Goal: Find specific page/section: Find specific page/section

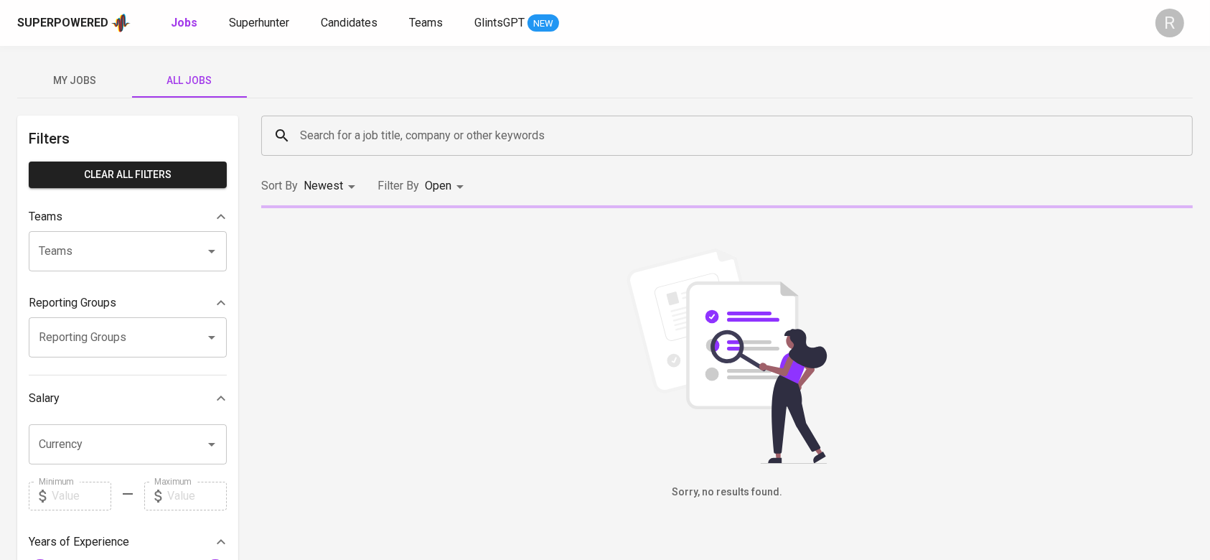
click at [379, 129] on input "Search for a job title, company or other keywords" at bounding box center [730, 135] width 869 height 27
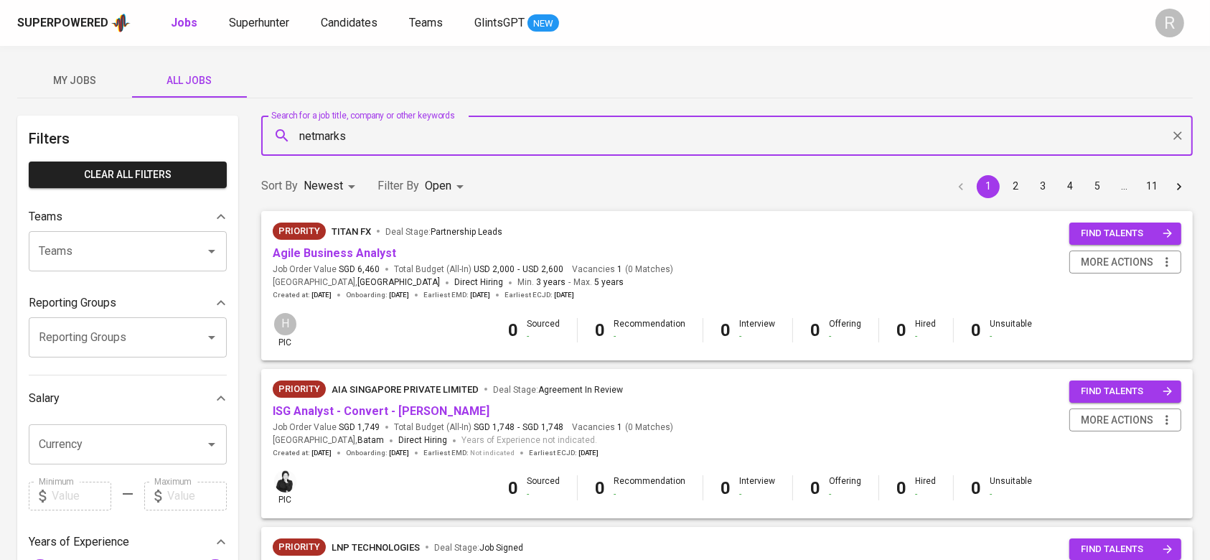
type input "netmarks"
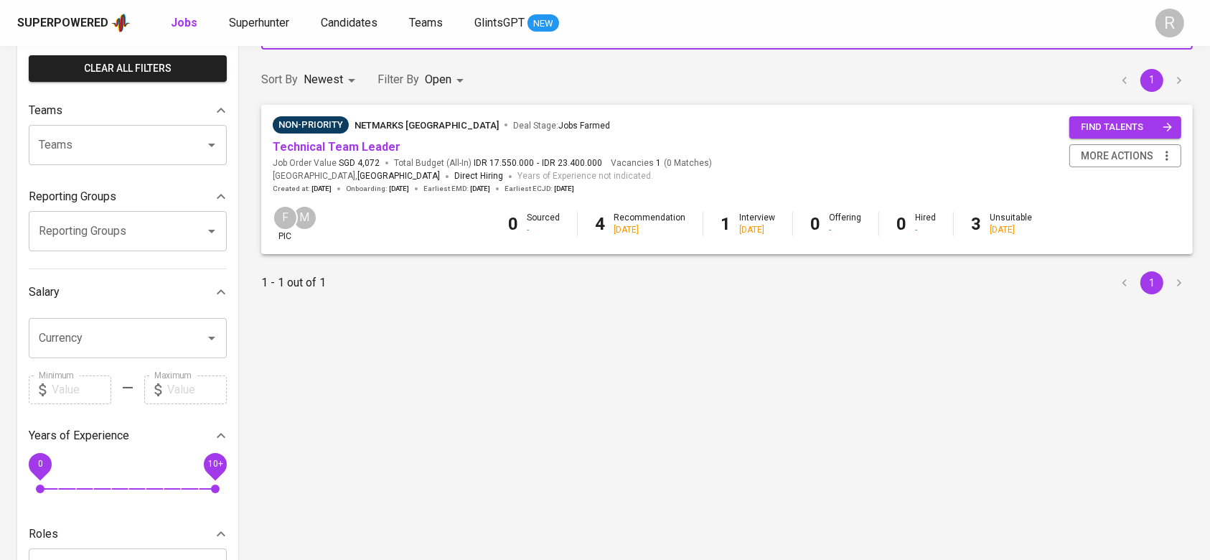
scroll to position [108, 0]
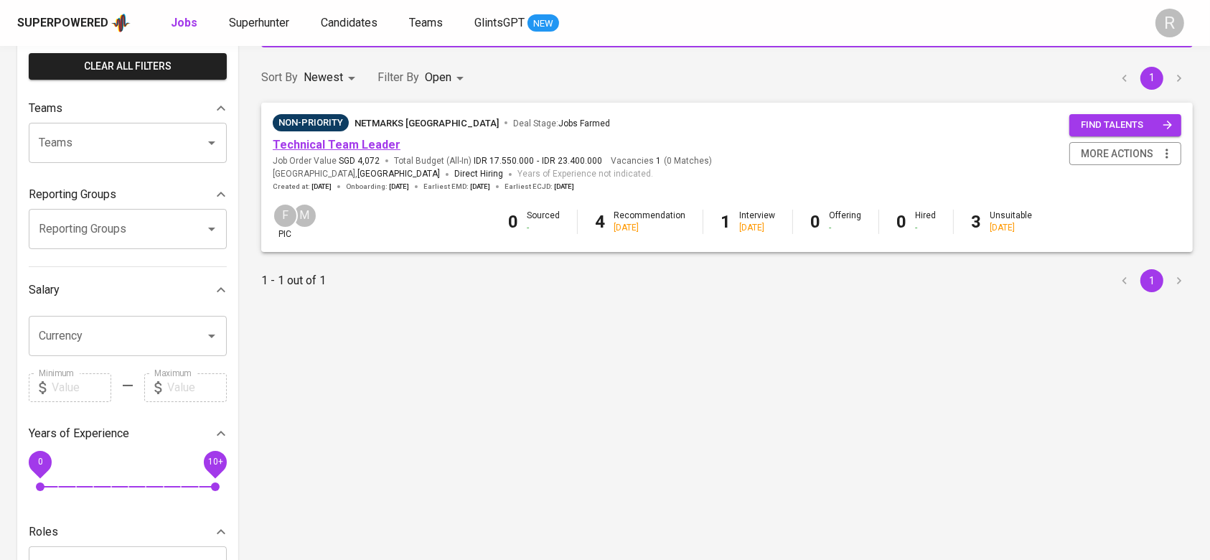
click at [301, 142] on link "Technical Team Leader" at bounding box center [337, 145] width 128 height 14
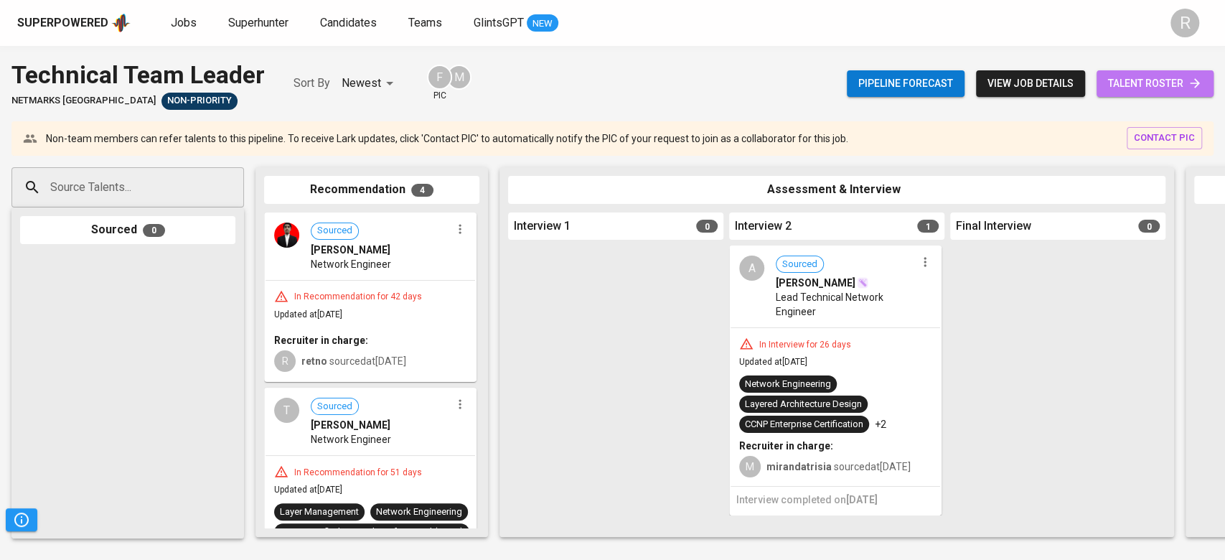
click at [1138, 80] on span "talent roster" at bounding box center [1155, 84] width 94 height 18
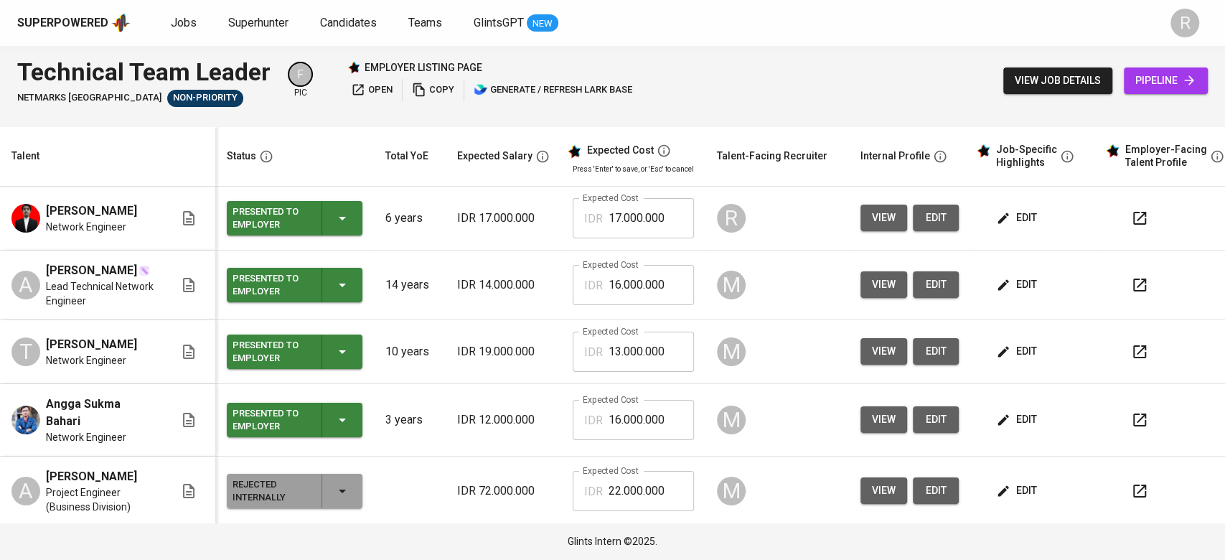
click at [1071, 87] on span "view job details" at bounding box center [1058, 81] width 86 height 18
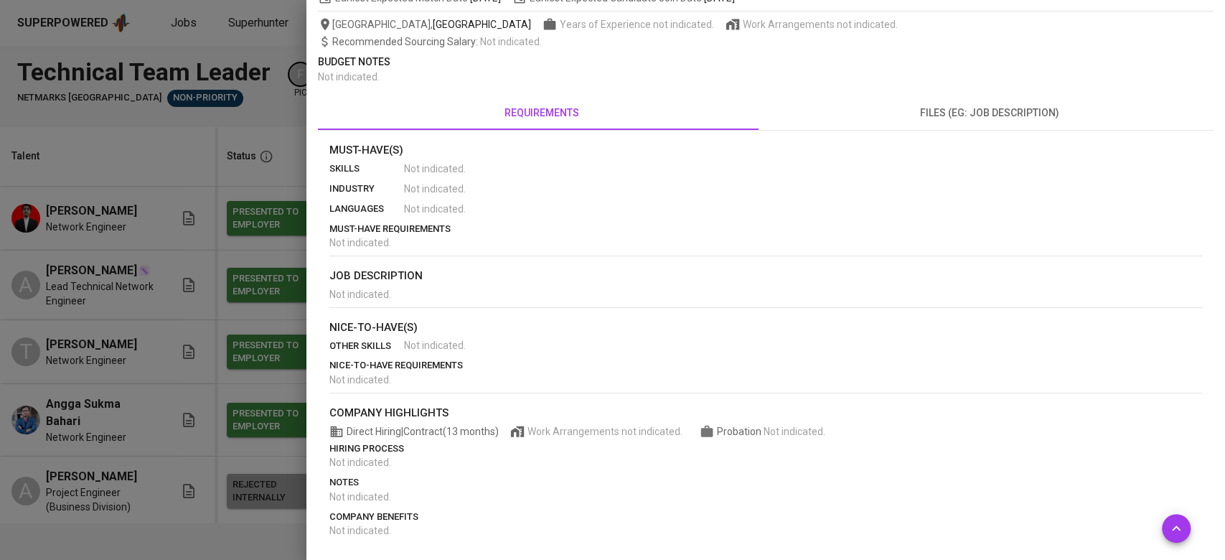
scroll to position [127, 0]
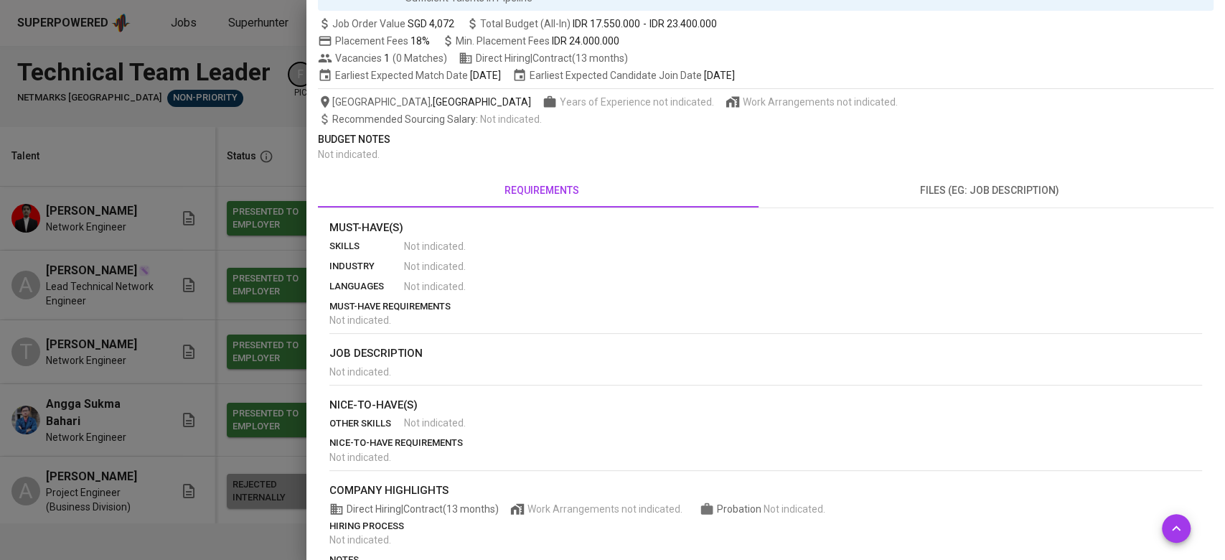
click at [979, 169] on div "edit job more actions Technical Team Leader Netmarks [GEOGRAPHIC_DATA] F pic M …" at bounding box center [766, 255] width 896 height 731
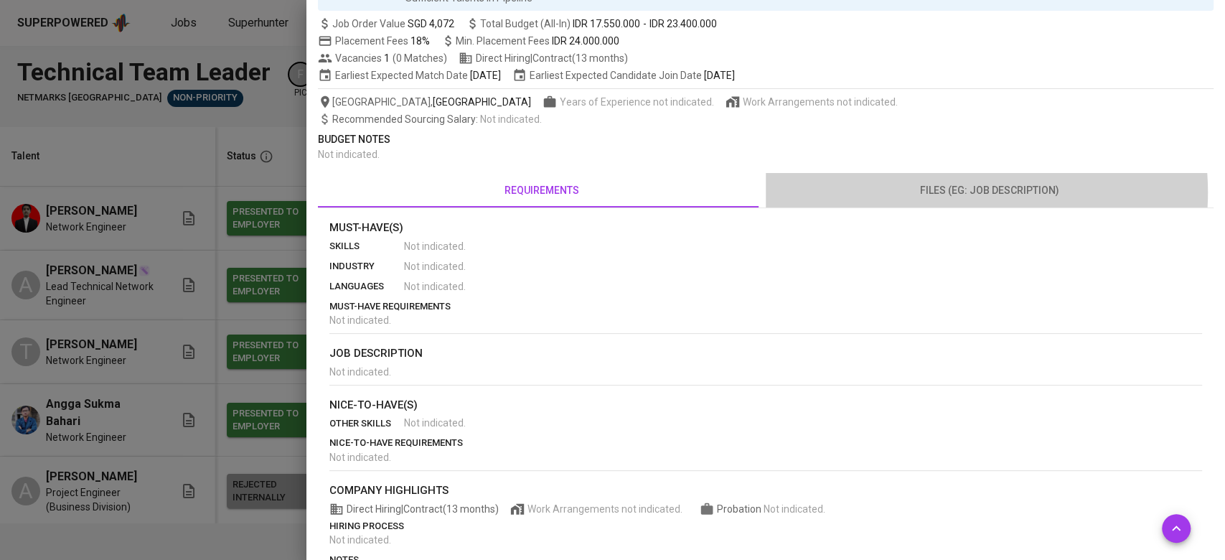
click at [928, 192] on span "files (eg: job description)" at bounding box center [990, 191] width 431 height 18
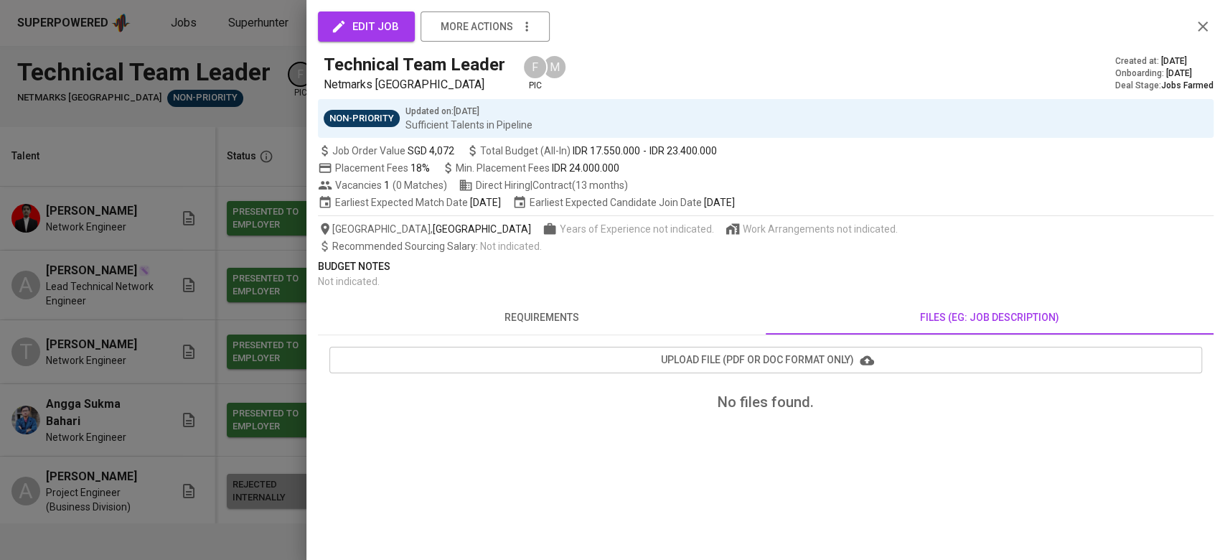
click at [574, 312] on span "requirements" at bounding box center [542, 318] width 431 height 18
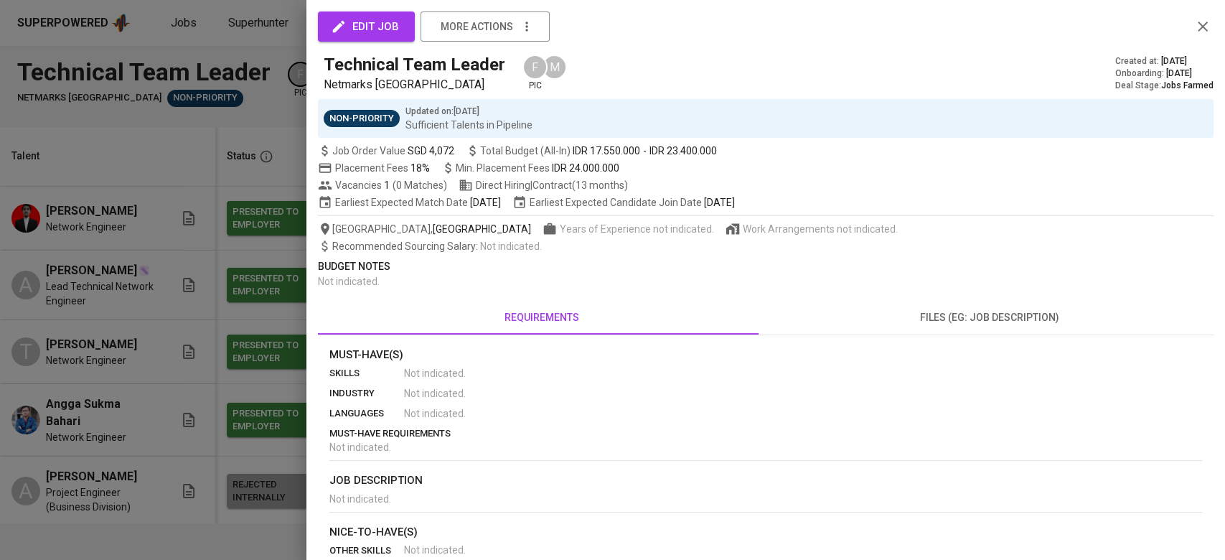
scroll to position [156, 0]
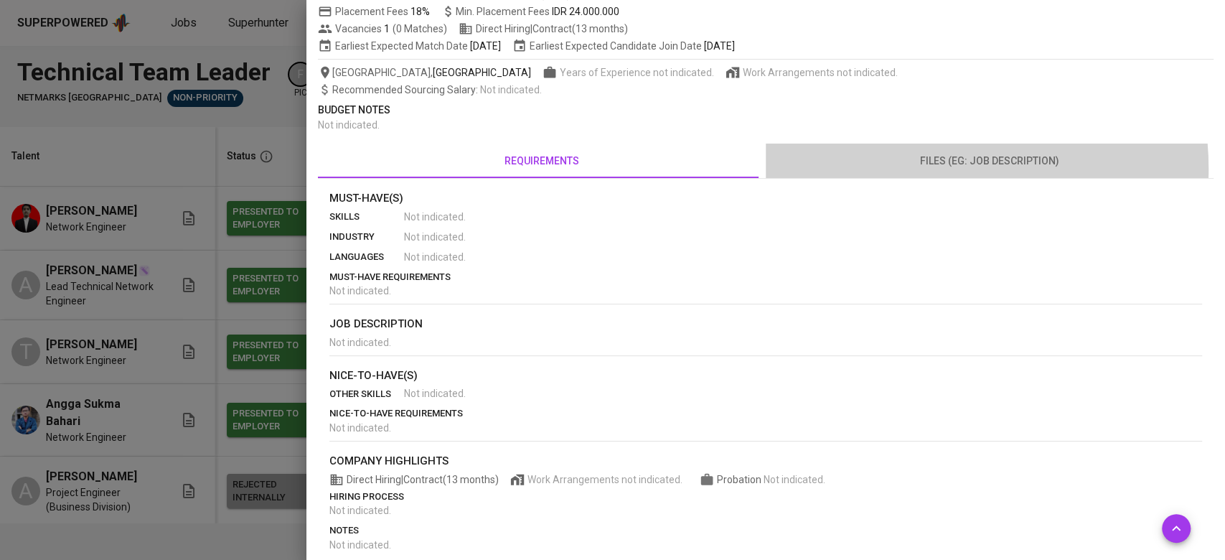
click at [912, 168] on span "files (eg: job description)" at bounding box center [990, 161] width 431 height 18
